Goal: Task Accomplishment & Management: Use online tool/utility

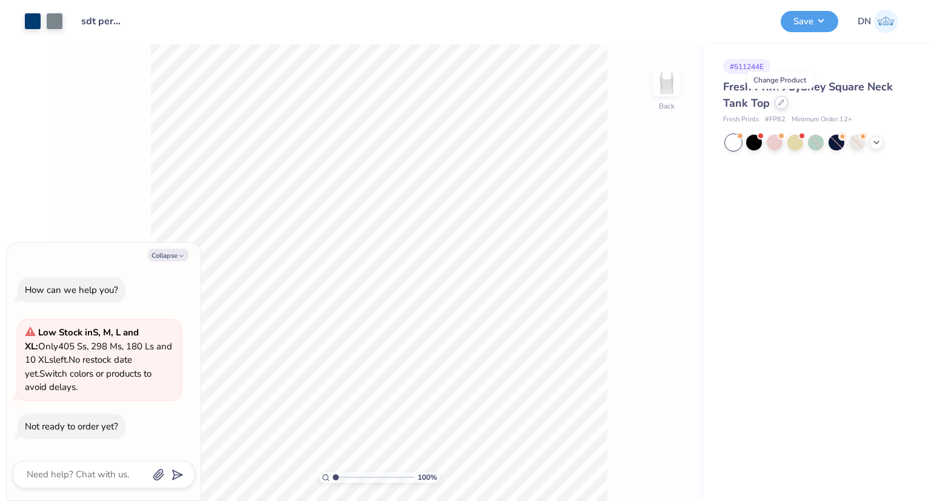
click at [779, 104] on icon at bounding box center [782, 102] width 6 height 6
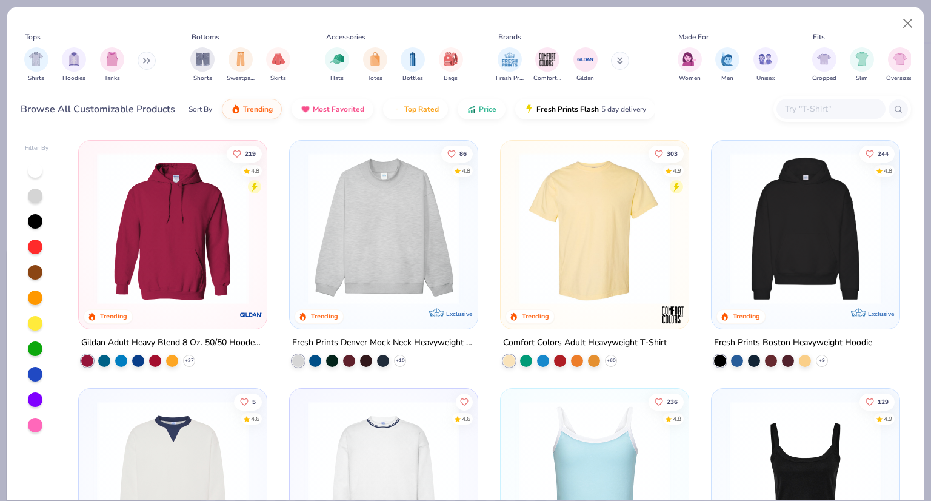
type textarea "x"
click at [802, 104] on input "text" at bounding box center [830, 109] width 93 height 14
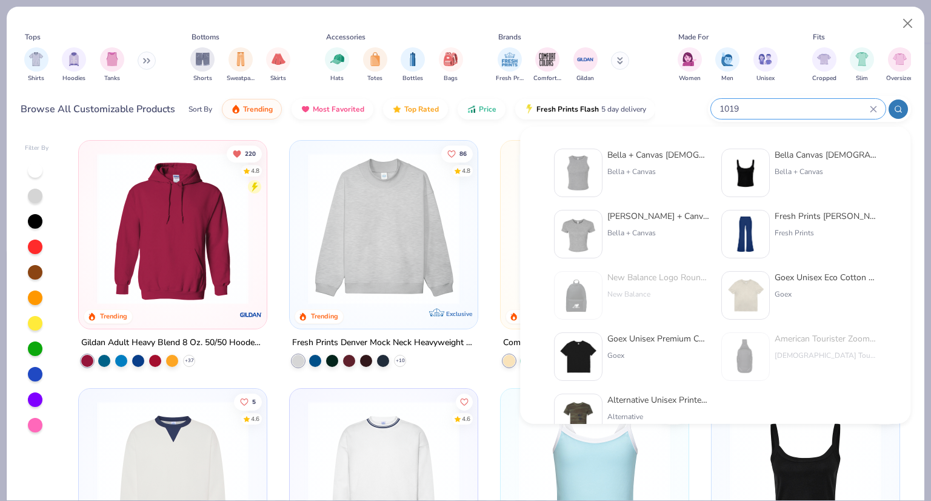
type input "1019"
click at [665, 158] on div "Bella + Canvas [DEMOGRAPHIC_DATA]' Micro Ribbed Racerback Tank" at bounding box center [659, 155] width 102 height 13
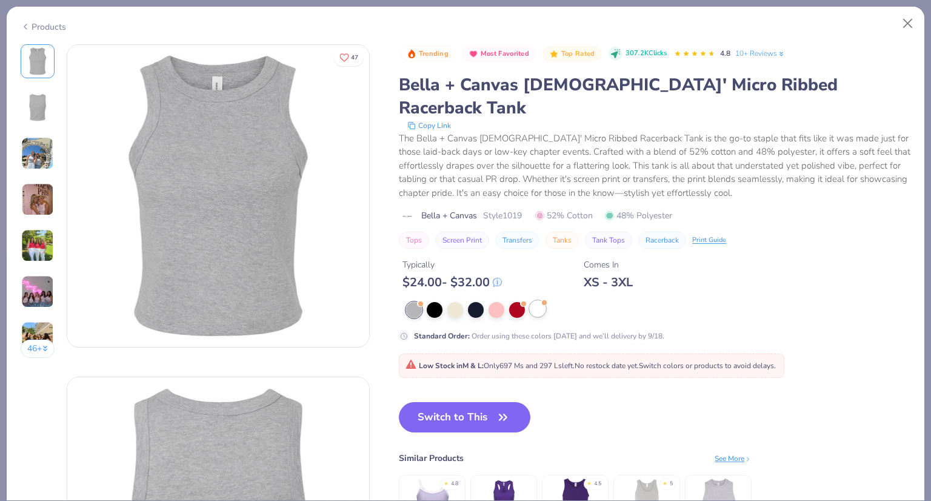
click at [538, 301] on div at bounding box center [538, 309] width 16 height 16
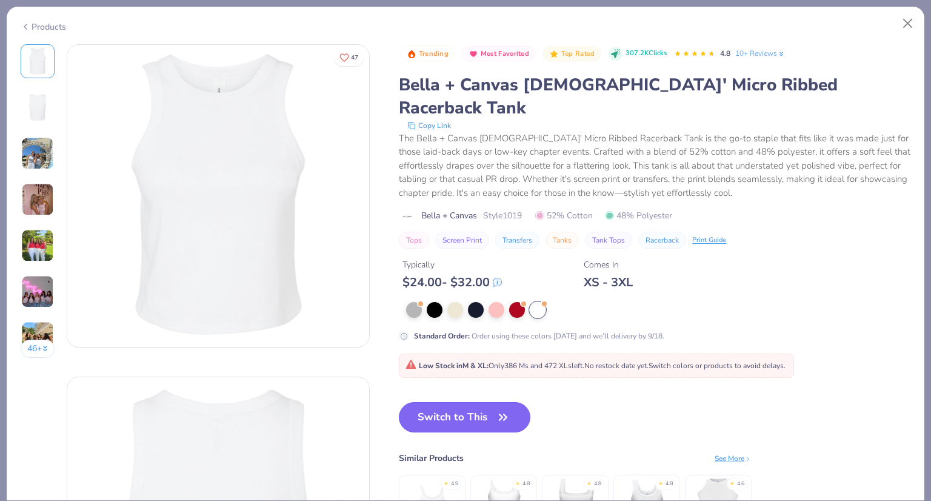
click at [487, 402] on button "Switch to This" at bounding box center [465, 417] width 132 height 30
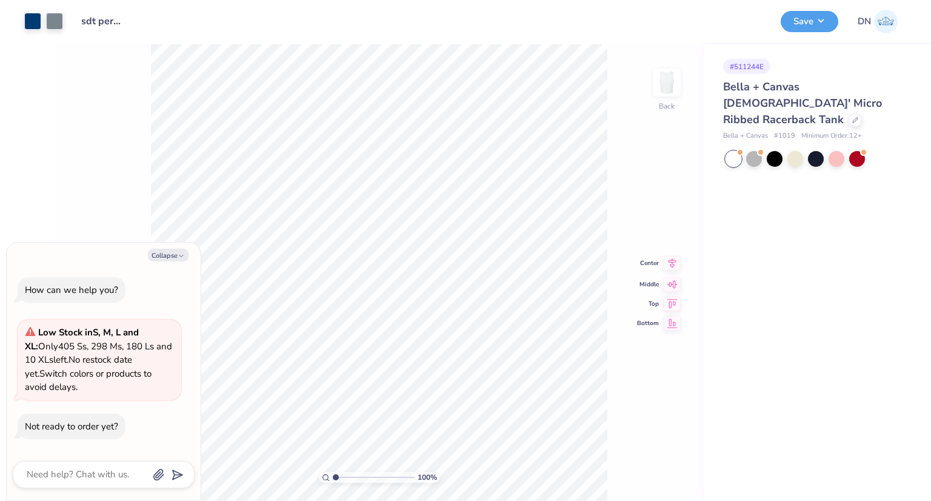
click at [676, 263] on icon at bounding box center [672, 263] width 17 height 15
click at [670, 250] on icon at bounding box center [673, 254] width 8 height 10
click at [669, 255] on icon at bounding box center [672, 253] width 17 height 15
click at [819, 20] on button "Save" at bounding box center [810, 19] width 58 height 21
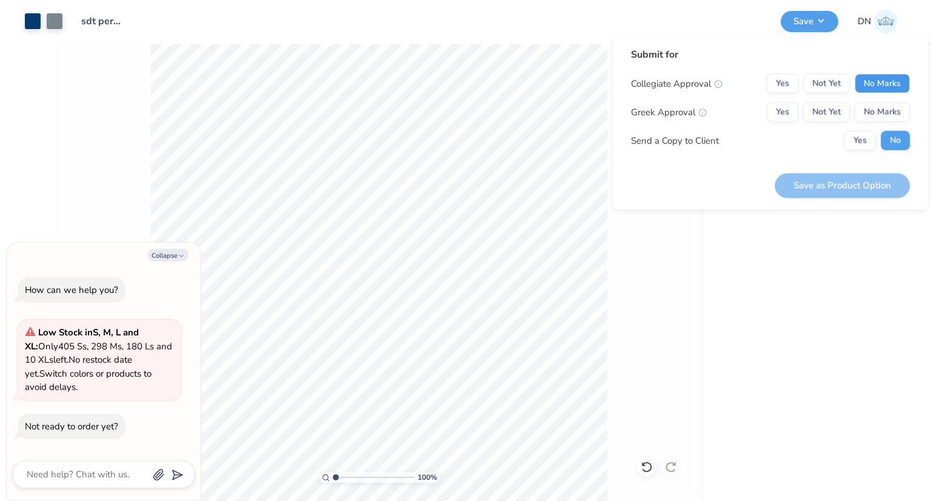
click at [876, 82] on button "No Marks" at bounding box center [882, 83] width 55 height 19
click at [788, 82] on button "Yes" at bounding box center [783, 83] width 32 height 19
click at [868, 89] on button "No Marks" at bounding box center [882, 83] width 55 height 19
click at [777, 117] on button "Yes" at bounding box center [783, 111] width 32 height 19
click at [811, 182] on button "Save as Product Option" at bounding box center [842, 185] width 135 height 25
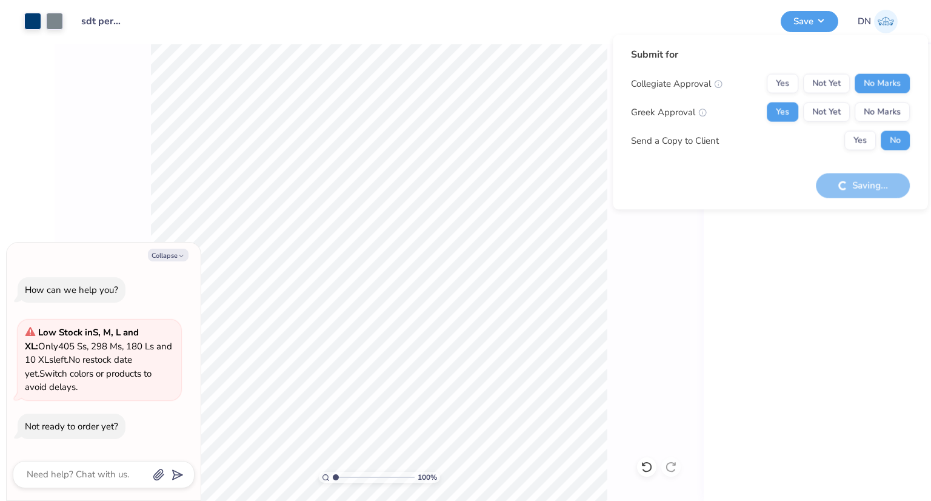
type textarea "x"
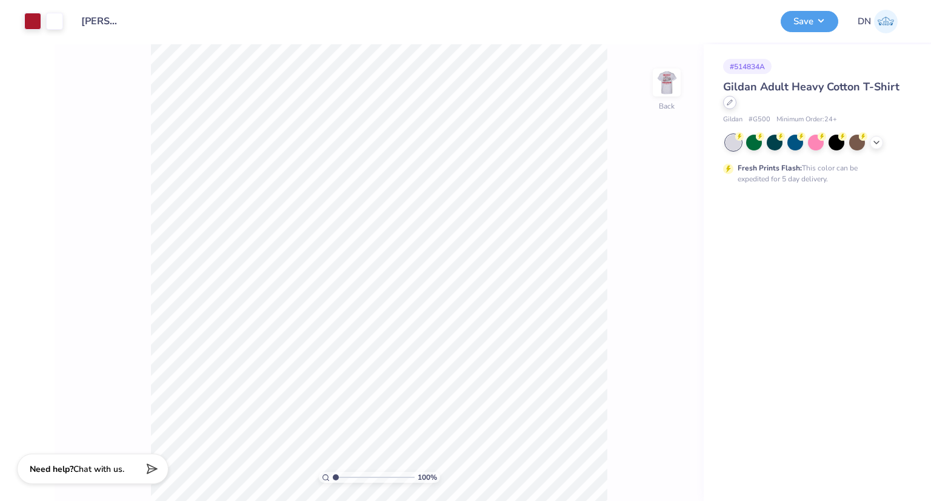
click at [730, 107] on div at bounding box center [729, 102] width 13 height 13
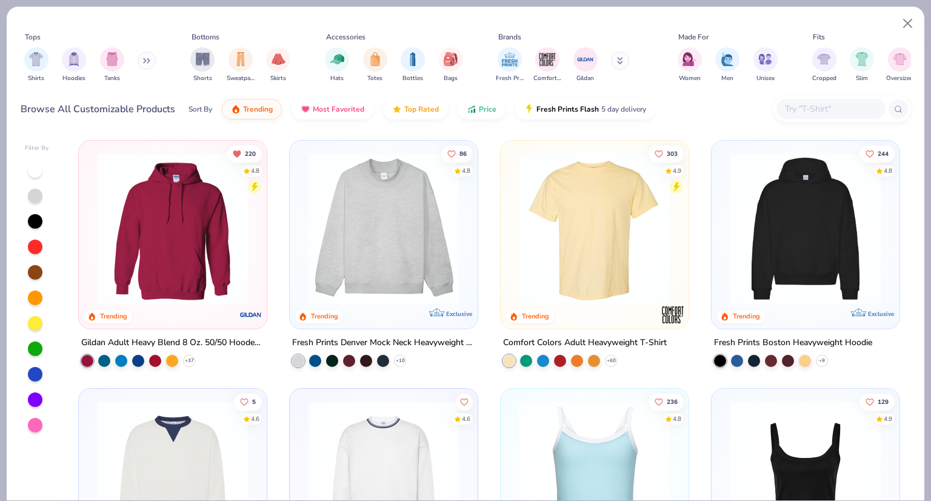
click at [805, 110] on input "text" at bounding box center [830, 109] width 93 height 14
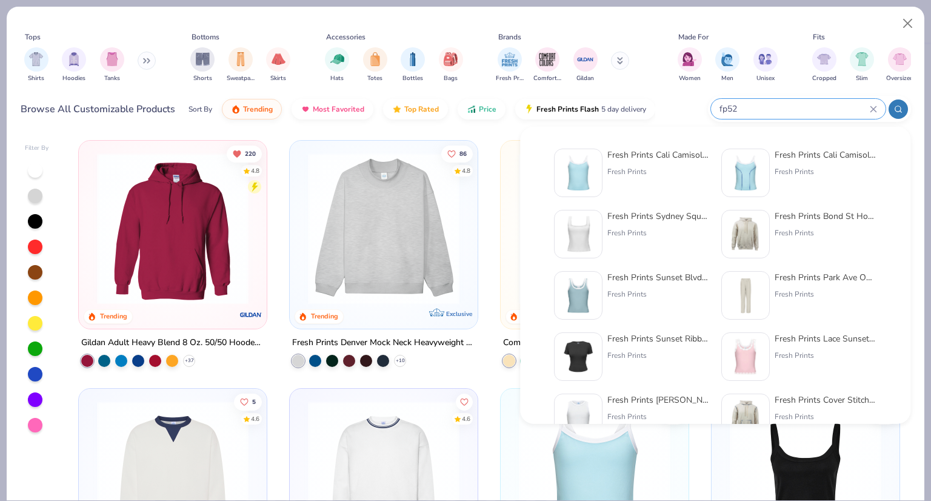
type input "fp52"
click at [643, 153] on div "Fresh Prints Cali Camisole Top" at bounding box center [659, 155] width 102 height 13
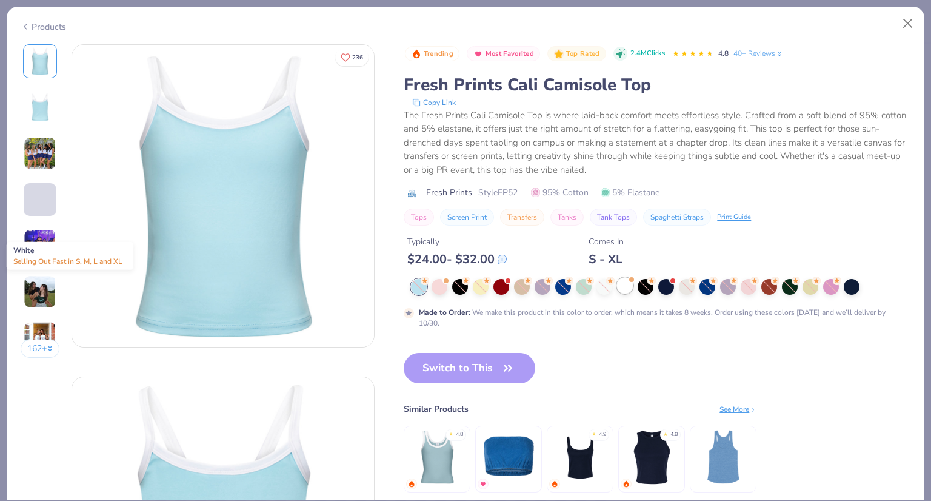
click at [628, 284] on div at bounding box center [625, 286] width 16 height 16
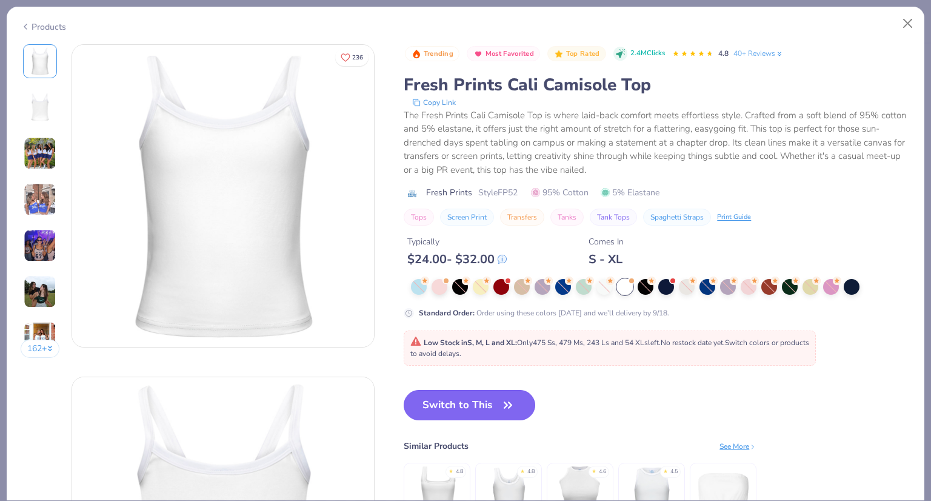
click at [495, 403] on button "Switch to This" at bounding box center [470, 405] width 132 height 30
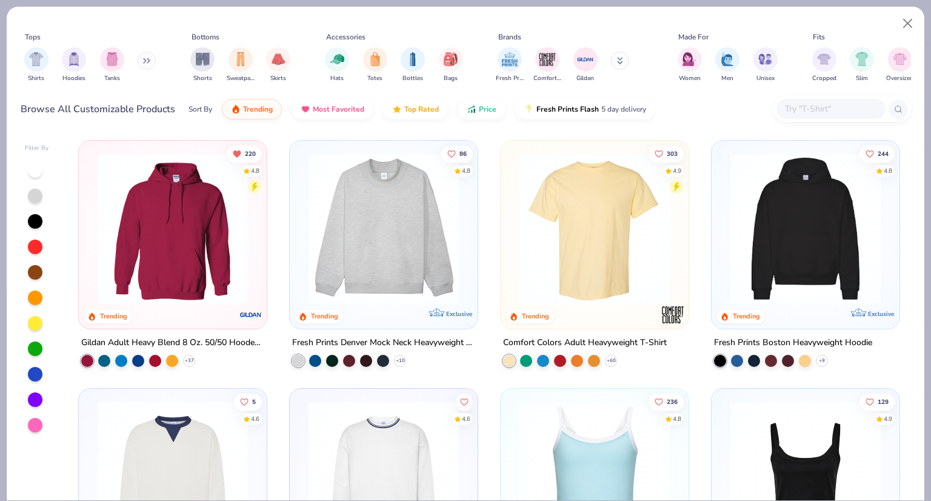
type textarea "x"
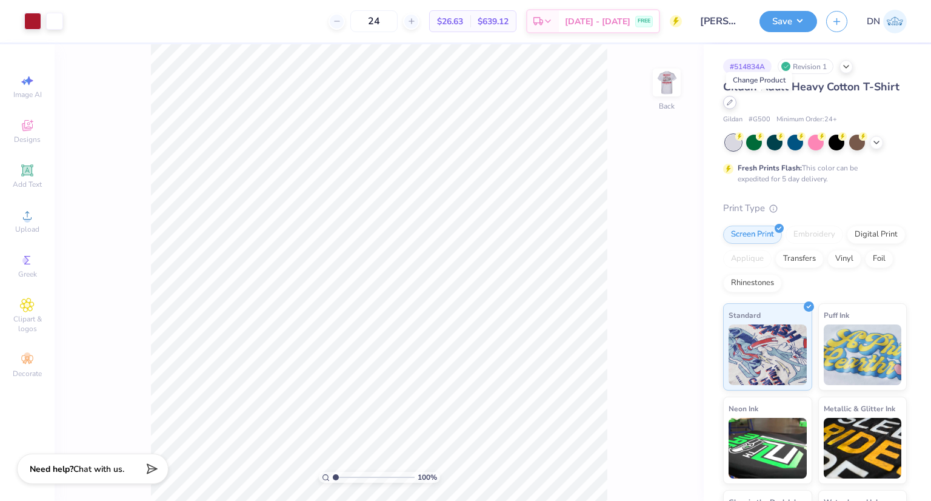
click at [733, 102] on icon at bounding box center [730, 102] width 6 height 6
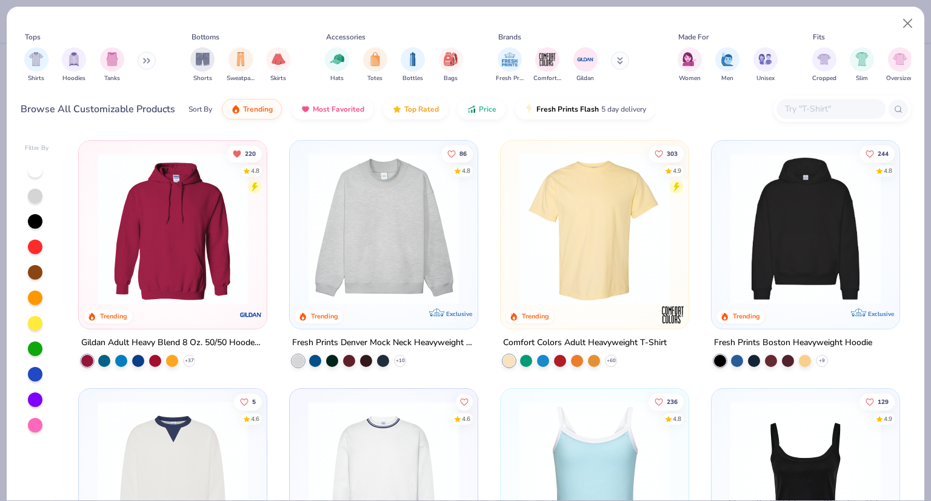
click at [807, 111] on input "text" at bounding box center [830, 109] width 93 height 14
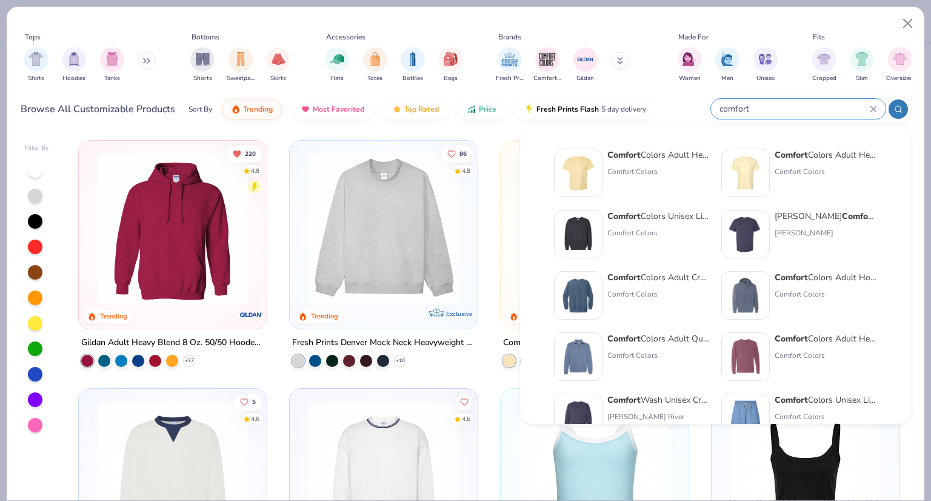
type input "comfort"
click at [679, 155] on div "Comfort Colors Adult Heavyweight T-Shirt" at bounding box center [659, 155] width 102 height 13
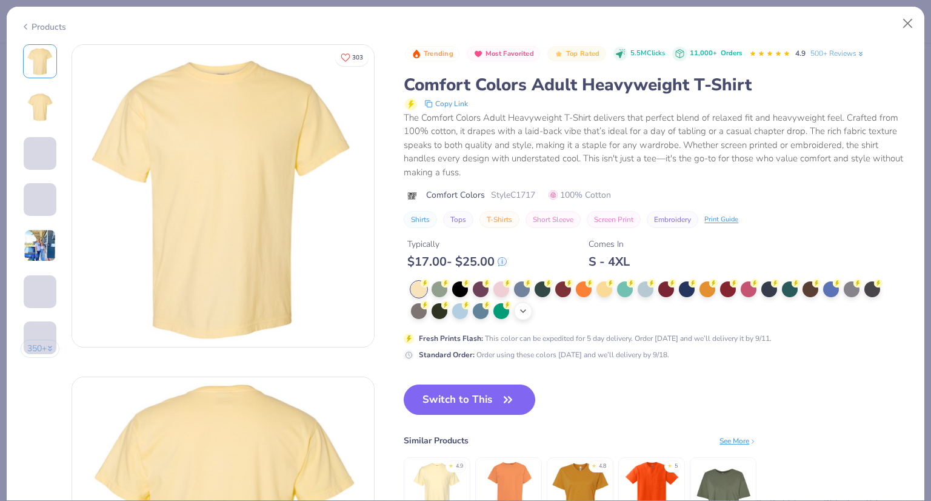
click at [521, 312] on icon at bounding box center [523, 311] width 10 height 10
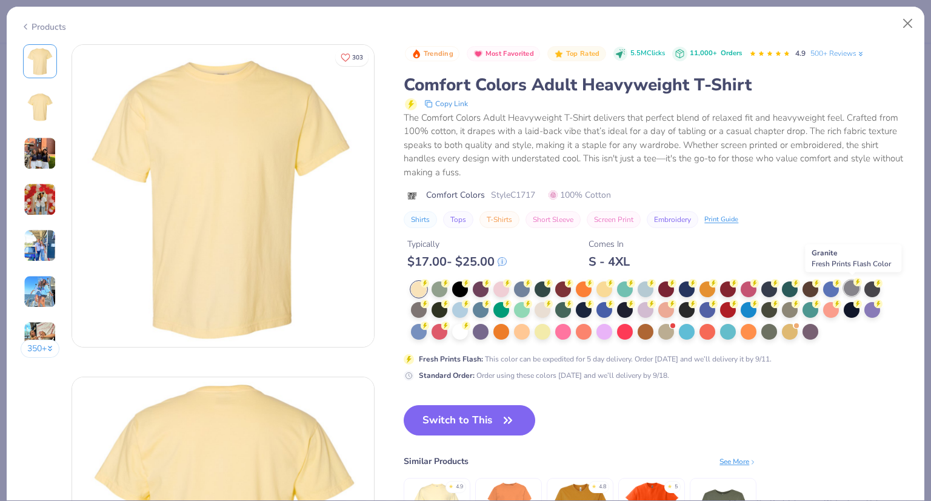
click at [853, 291] on div at bounding box center [852, 288] width 16 height 16
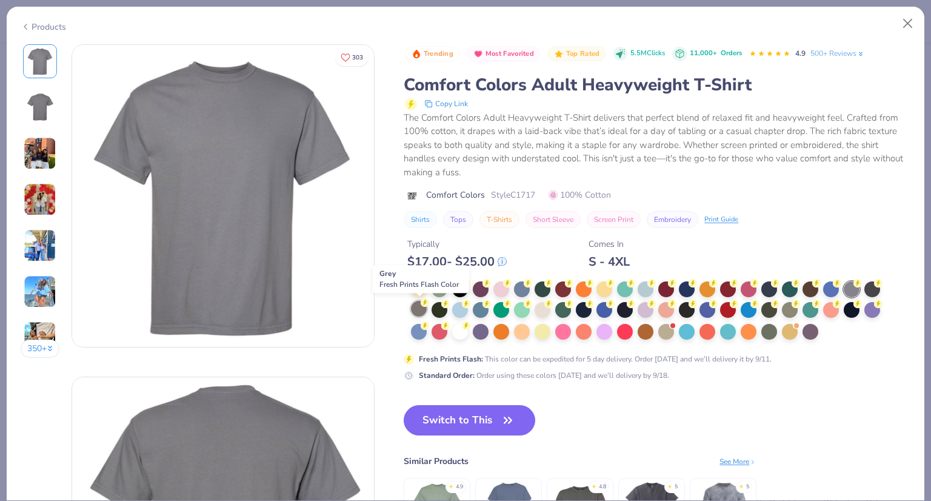
click at [417, 307] on div at bounding box center [419, 309] width 16 height 16
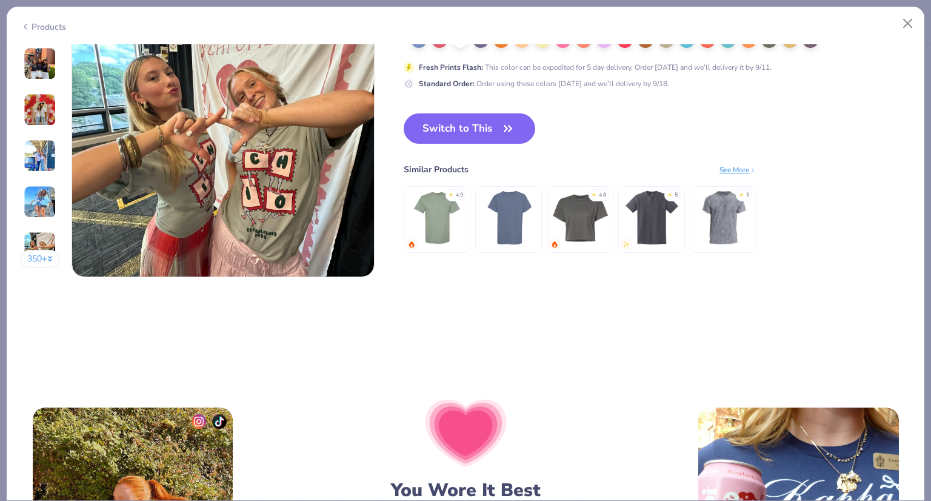
scroll to position [2056, 0]
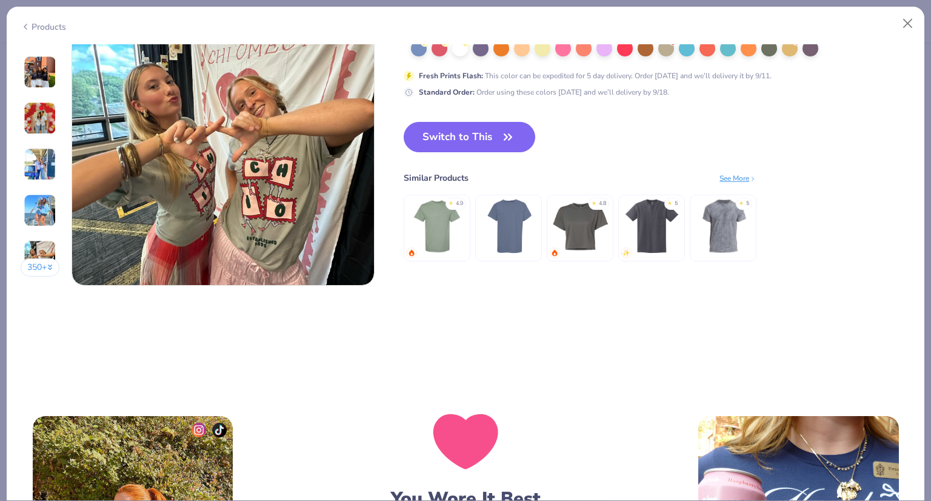
click at [512, 229] on img at bounding box center [509, 225] width 58 height 58
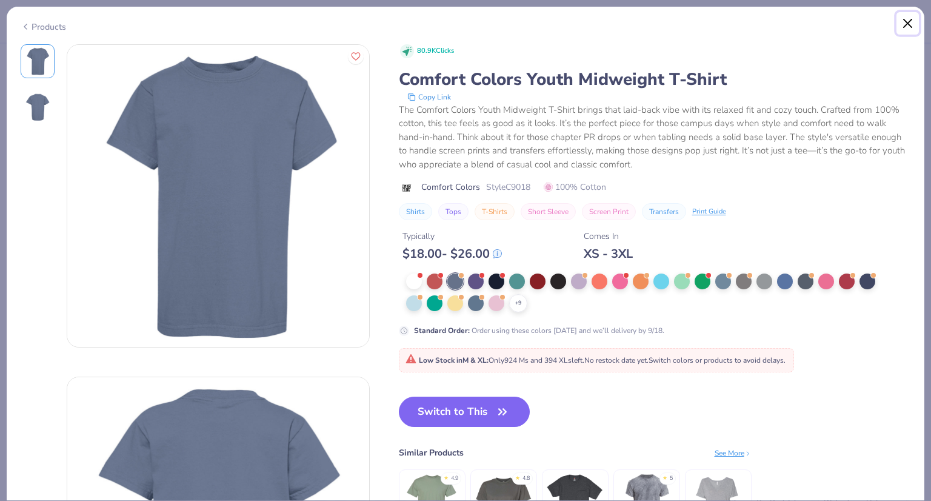
click at [908, 25] on button "Close" at bounding box center [908, 23] width 23 height 23
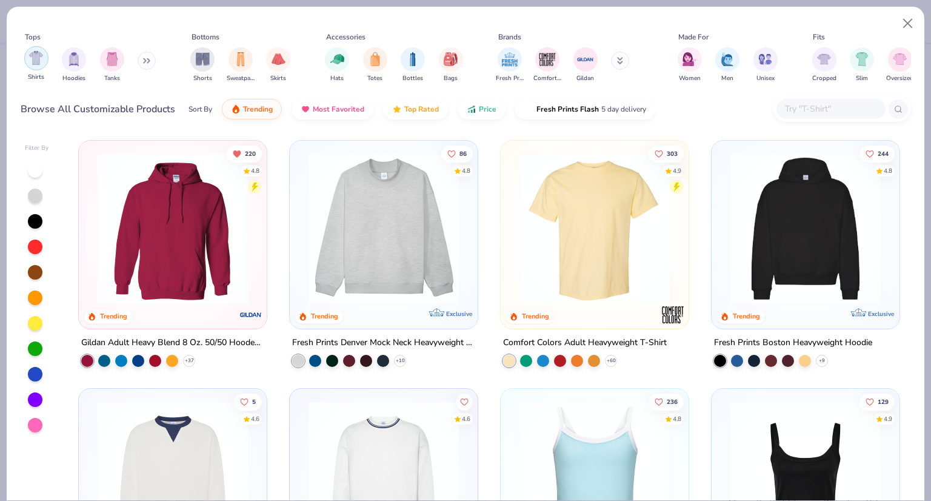
click at [33, 55] on img "filter for Shirts" at bounding box center [36, 58] width 14 height 14
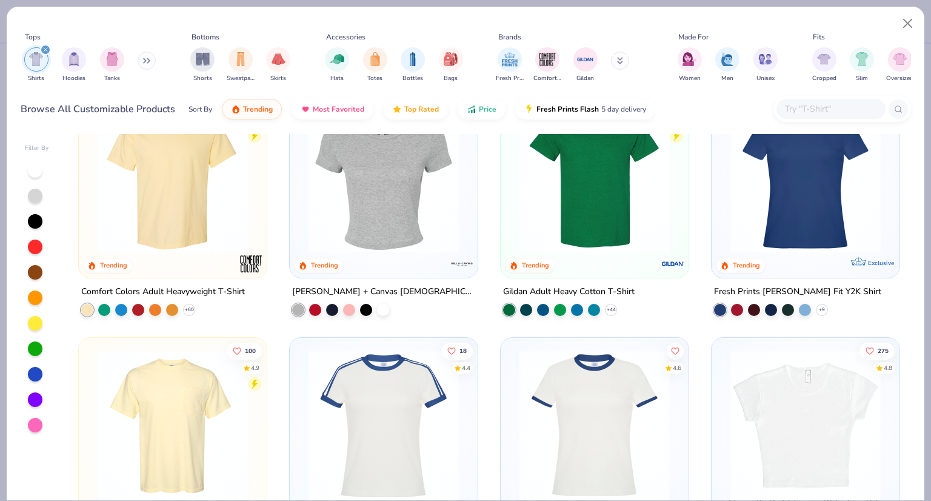
scroll to position [47, 0]
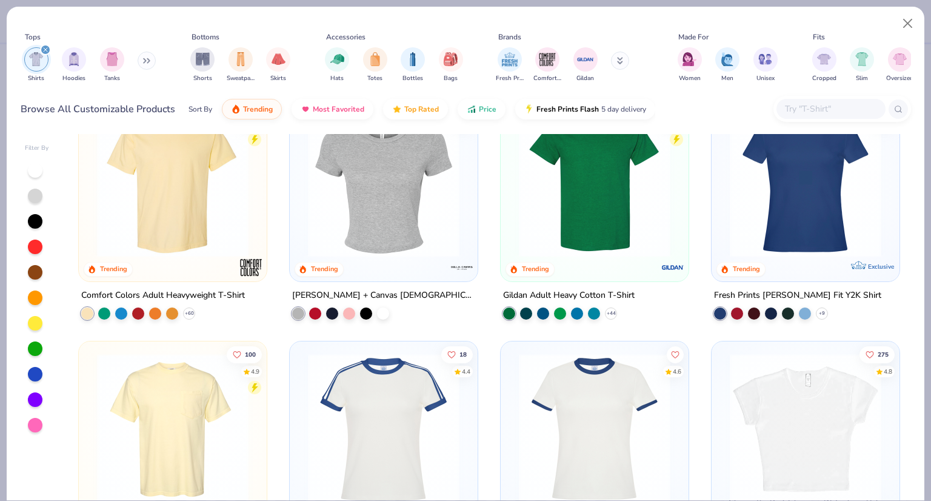
click at [773, 212] on img at bounding box center [806, 182] width 164 height 152
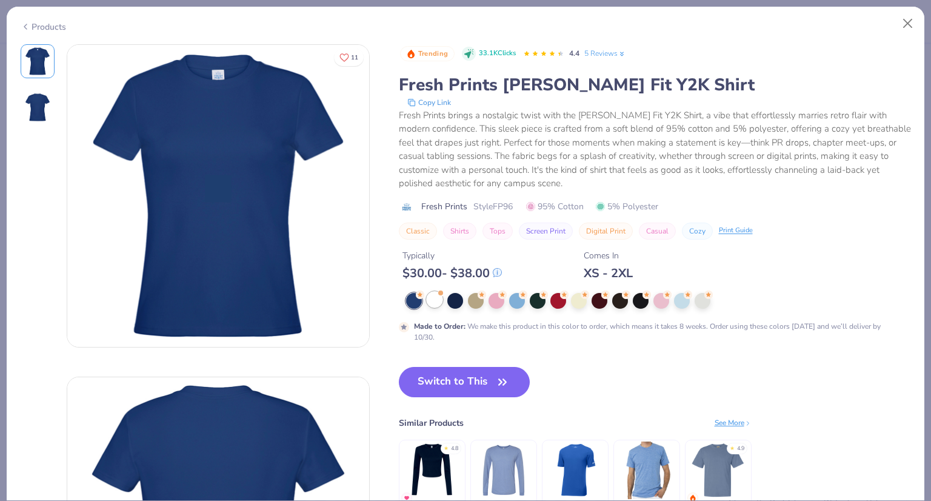
click at [437, 301] on div at bounding box center [435, 300] width 16 height 16
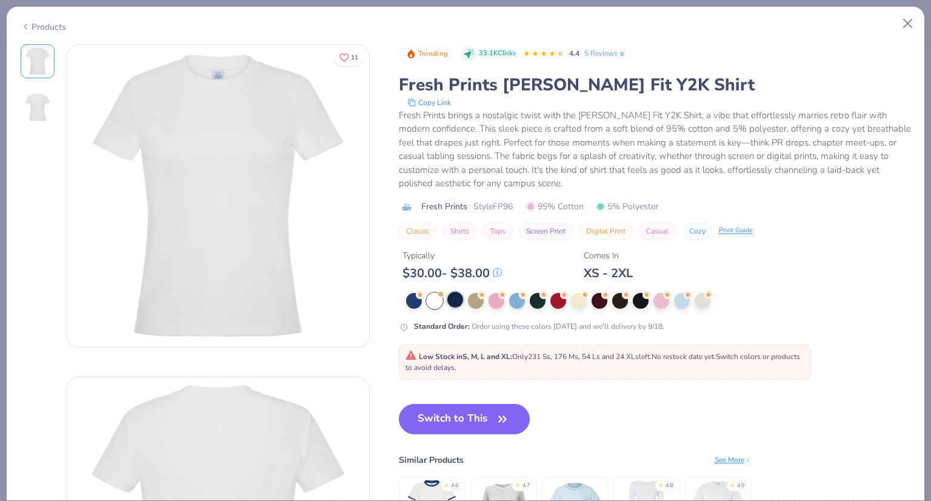
click at [452, 298] on div at bounding box center [456, 300] width 16 height 16
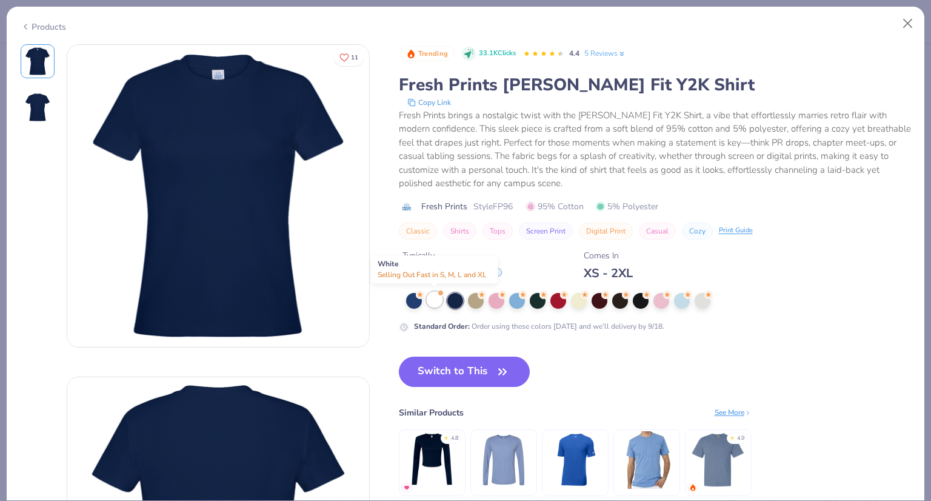
click at [431, 301] on div at bounding box center [435, 300] width 16 height 16
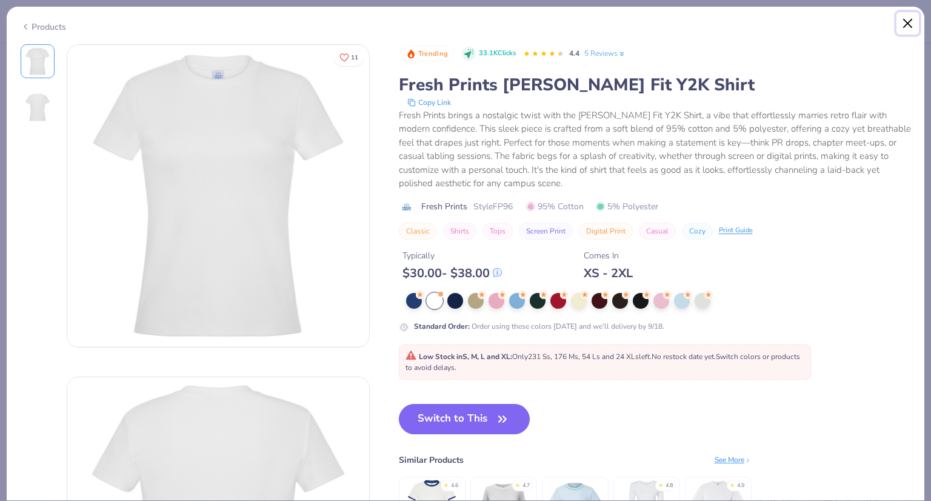
click at [907, 25] on button "Close" at bounding box center [908, 23] width 23 height 23
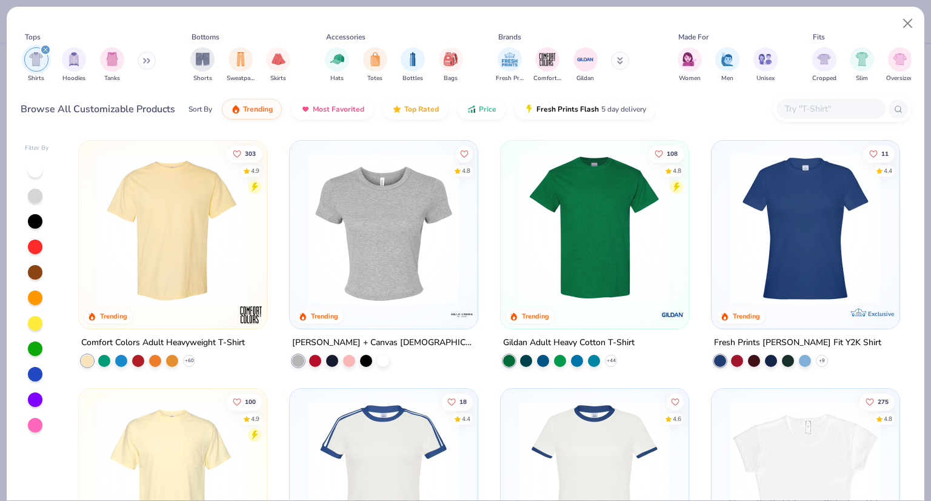
click at [793, 226] on img at bounding box center [806, 229] width 164 height 152
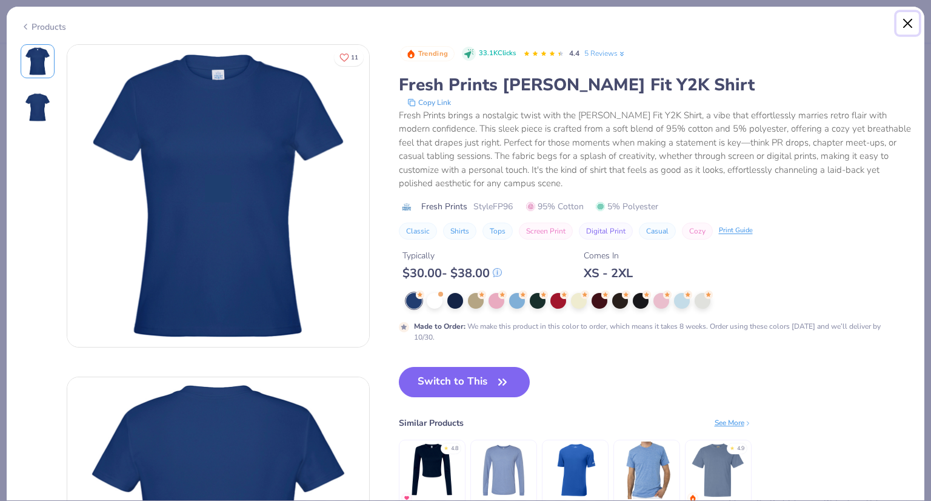
click at [905, 20] on button "Close" at bounding box center [908, 23] width 23 height 23
